Goal: Task Accomplishment & Management: Complete application form

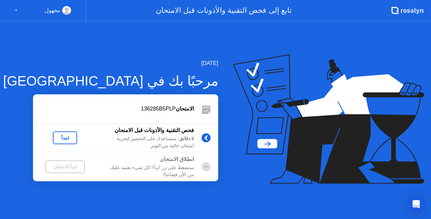
click at [66, 140] on div "لنبدأ" at bounding box center [65, 137] width 19 height 5
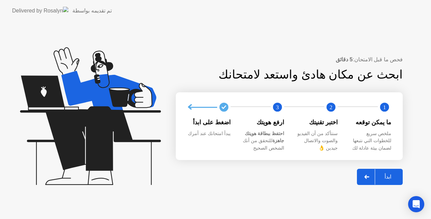
click at [381, 174] on div "ابدأ" at bounding box center [388, 177] width 26 height 6
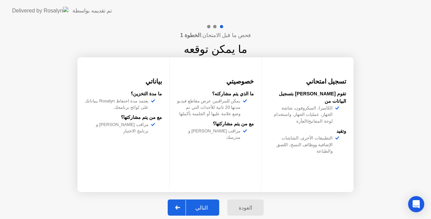
click at [197, 202] on button "التالي" at bounding box center [194, 207] width 52 height 16
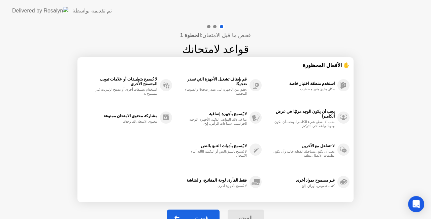
click at [200, 215] on div "فهمت" at bounding box center [201, 218] width 32 height 6
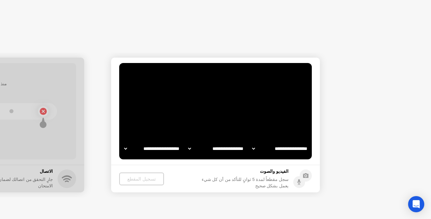
select select "**********"
select select "*******"
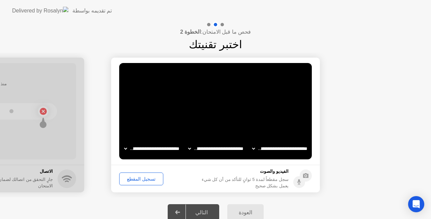
click at [145, 177] on div "تسجيل المقطع" at bounding box center [141, 178] width 39 height 5
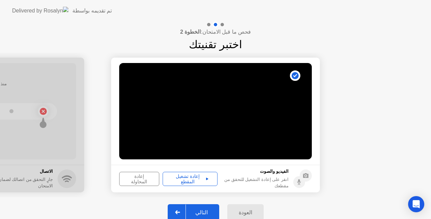
click at [187, 180] on div "إعادة تشغيل المقطع" at bounding box center [190, 179] width 50 height 11
click at [198, 208] on button "التالي" at bounding box center [194, 212] width 52 height 16
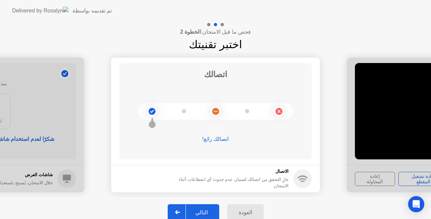
click at [201, 209] on div "التالي" at bounding box center [201, 212] width 31 height 6
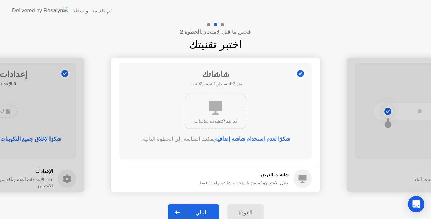
click at [197, 210] on div "التالي" at bounding box center [201, 212] width 31 height 6
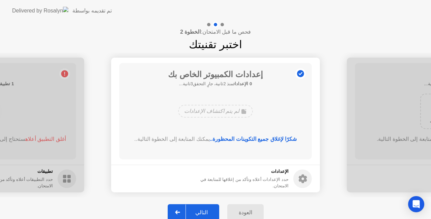
click at [197, 210] on div "التالي" at bounding box center [201, 212] width 31 height 6
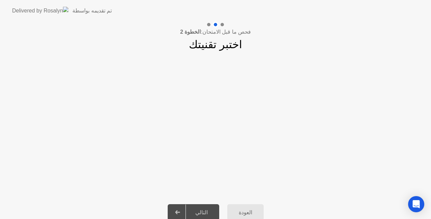
click at [210, 45] on h1 "اختبر تقنيتك" at bounding box center [215, 44] width 53 height 16
click at [206, 88] on app-slider "**********" at bounding box center [215, 125] width 431 height 145
click at [185, 213] on div at bounding box center [178, 213] width 16 height 16
click at [181, 210] on div at bounding box center [178, 213] width 16 height 16
click at [246, 210] on div "العودة" at bounding box center [245, 212] width 32 height 6
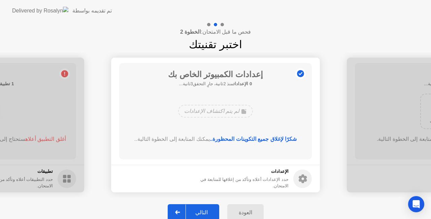
click at [201, 212] on div "التالي" at bounding box center [201, 212] width 31 height 6
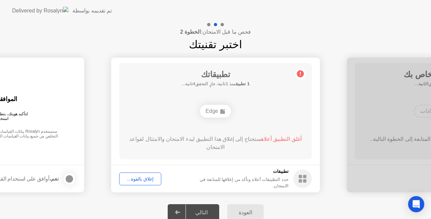
click at [135, 181] on div "إغلاق بالقوة..." at bounding box center [140, 178] width 37 height 5
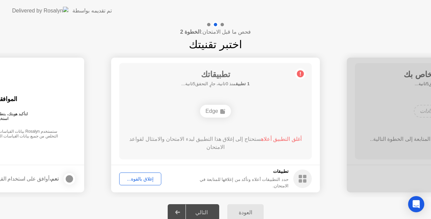
click at [146, 179] on div "إغلاق بالقوة..." at bounding box center [140, 178] width 37 height 5
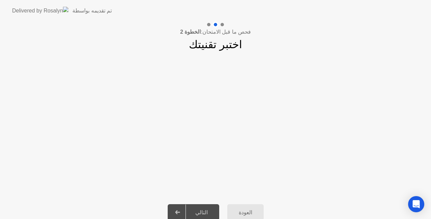
click at [251, 208] on button "العودة" at bounding box center [245, 212] width 36 height 16
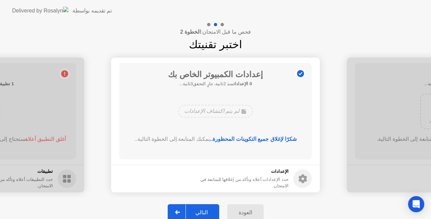
click at [196, 208] on button "التالي" at bounding box center [194, 212] width 52 height 16
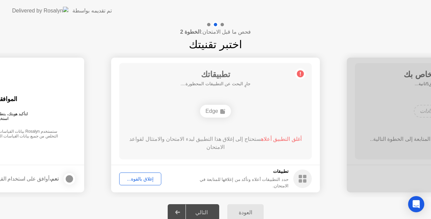
click at [196, 209] on div "التالي" at bounding box center [201, 212] width 31 height 6
click at [304, 70] on icon at bounding box center [300, 73] width 11 height 11
click at [297, 77] on icon at bounding box center [300, 73] width 11 height 11
click at [297, 76] on icon at bounding box center [300, 73] width 11 height 11
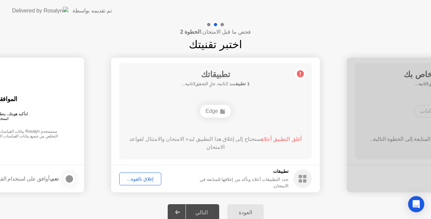
click at [299, 181] on rect at bounding box center [300, 180] width 3 height 3
click at [148, 181] on div "إغلاق بالقوة..." at bounding box center [140, 178] width 37 height 5
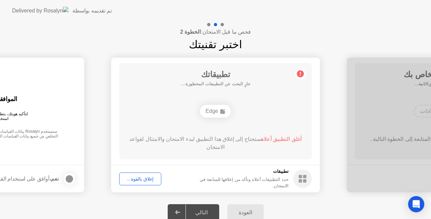
click at [144, 179] on div "إغلاق بالقوة..." at bounding box center [140, 178] width 37 height 5
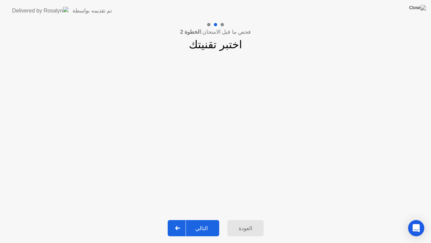
click at [205, 219] on div "التالي" at bounding box center [201, 228] width 31 height 6
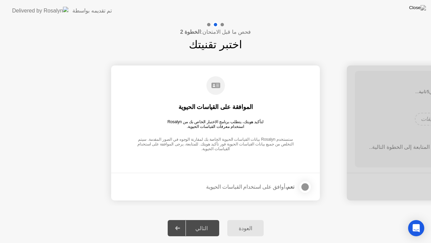
click at [306, 184] on div at bounding box center [305, 187] width 8 height 8
click at [205, 219] on button "التالي" at bounding box center [194, 228] width 52 height 16
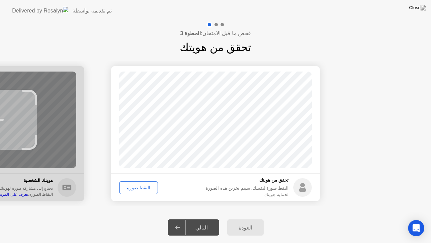
click at [141, 185] on div "التقط صورة" at bounding box center [139, 187] width 34 height 5
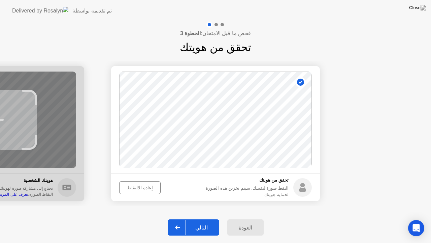
click at [203, 219] on div "التالي" at bounding box center [201, 227] width 31 height 6
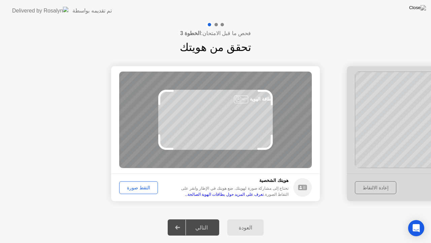
click at [138, 186] on div "التقط صورة" at bounding box center [139, 187] width 34 height 5
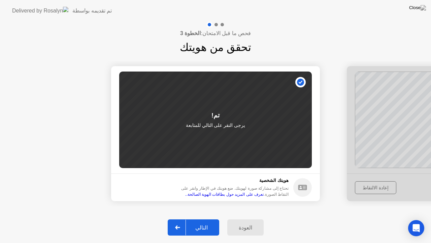
click at [204, 219] on div "التالي" at bounding box center [201, 227] width 31 height 6
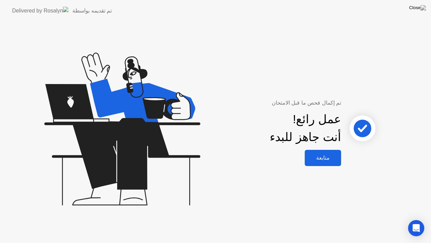
click at [316, 158] on div "متابعة" at bounding box center [323, 157] width 32 height 6
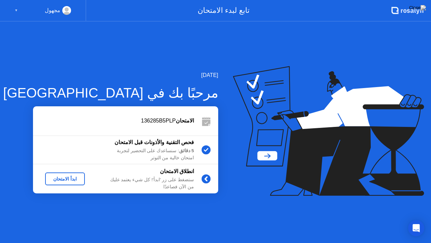
click at [70, 174] on button "ابدأ الامتحان" at bounding box center [65, 178] width 40 height 13
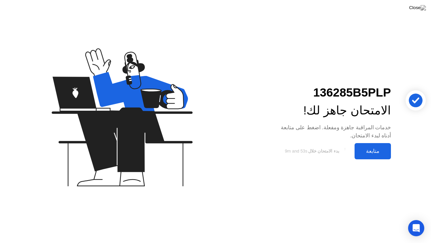
click at [382, 152] on div "متابعة" at bounding box center [373, 151] width 32 height 6
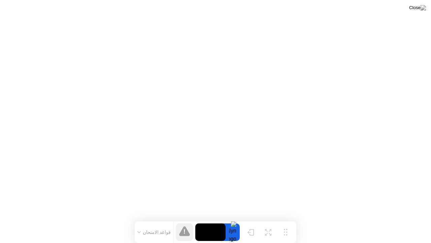
click at [232, 219] on div at bounding box center [233, 232] width 14 height 18
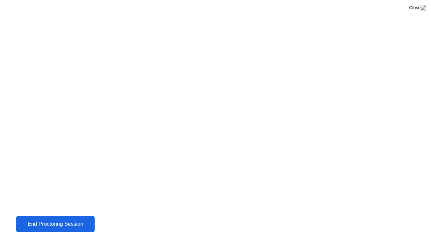
click at [84, 219] on div "End Proctoring Session" at bounding box center [55, 224] width 75 height 6
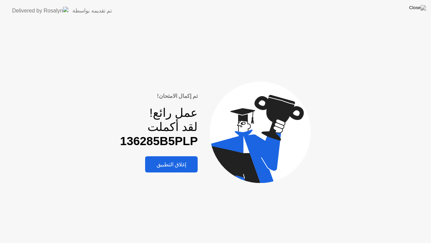
click at [181, 164] on div "إغلاق التطبيق" at bounding box center [171, 164] width 49 height 6
